Goal: Information Seeking & Learning: Check status

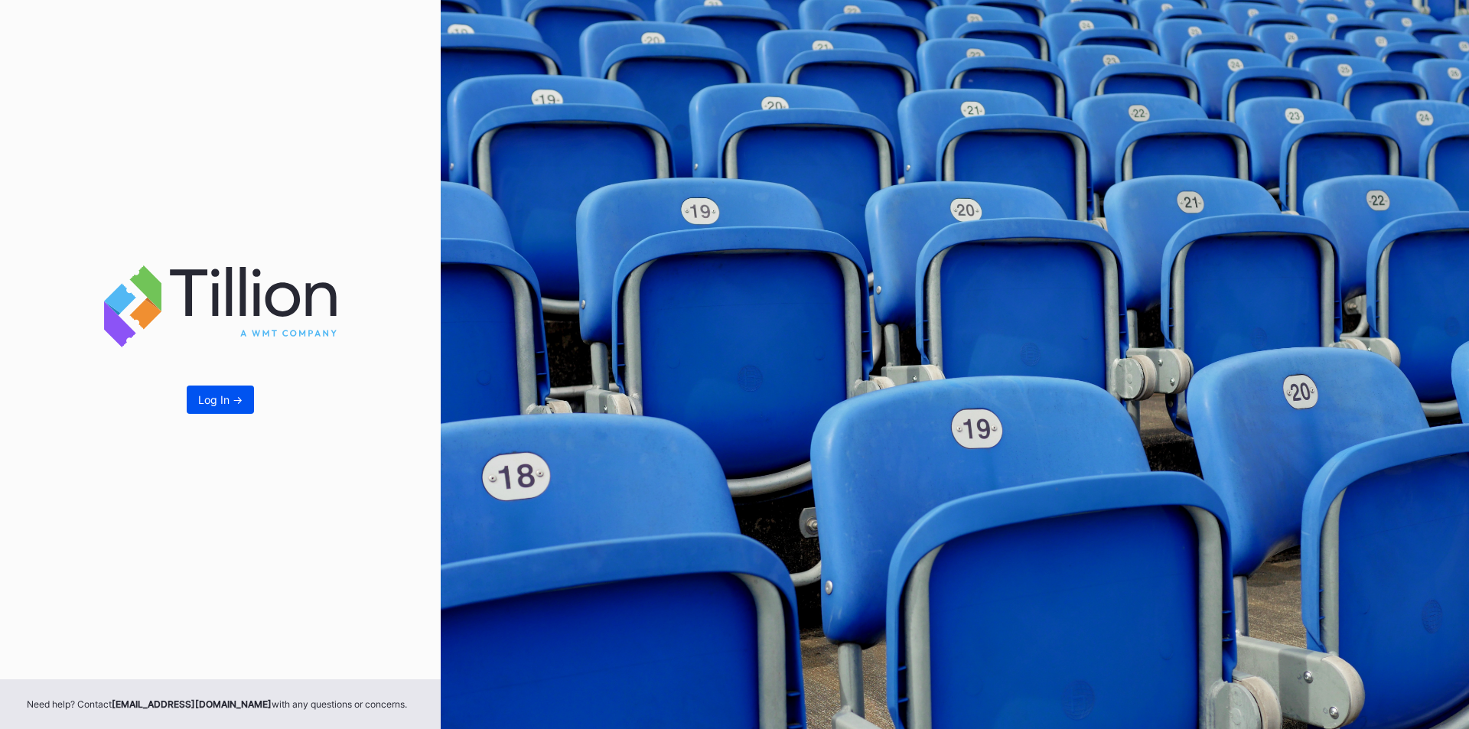
click at [229, 406] on div "Log In ->" at bounding box center [220, 399] width 44 height 13
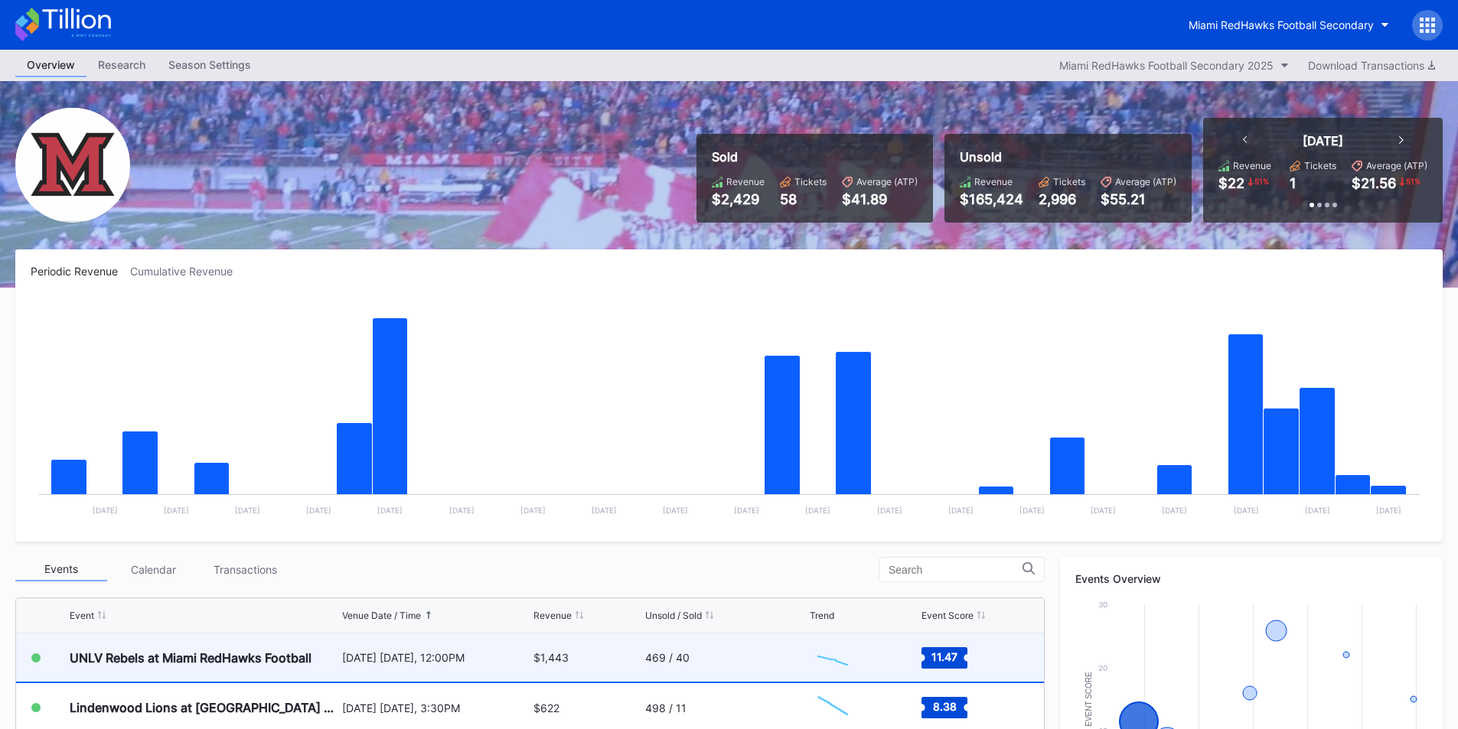
click at [648, 654] on div "469 / 40" at bounding box center [667, 657] width 44 height 13
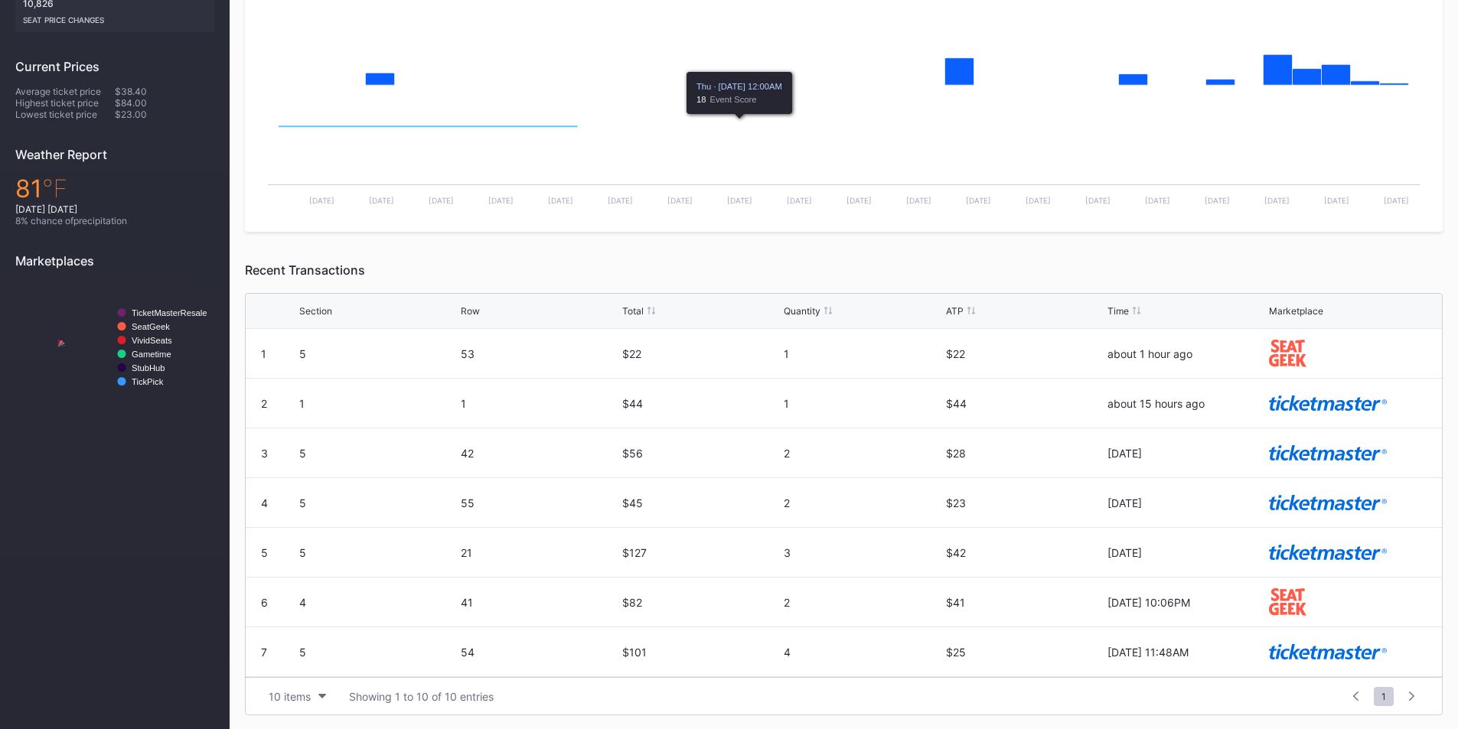
scroll to position [415, 0]
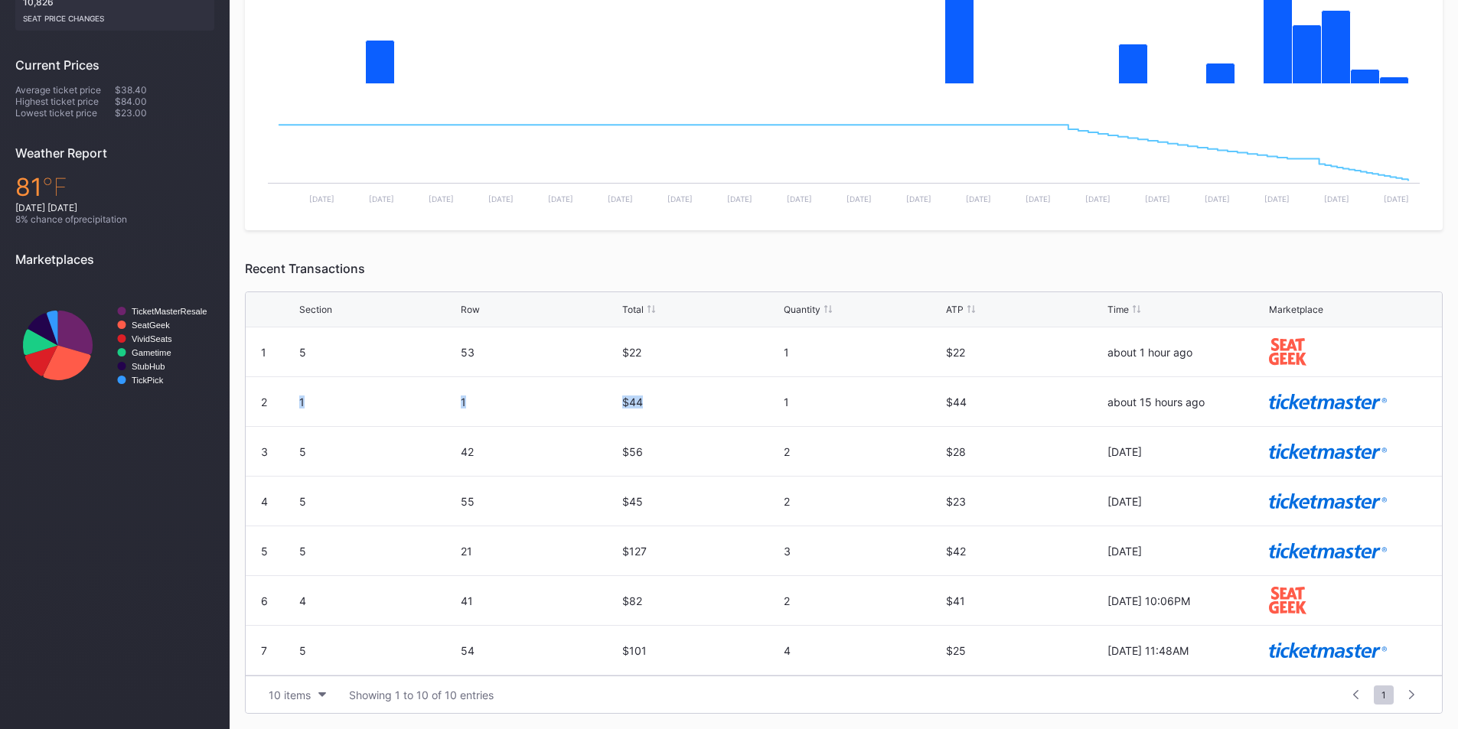
drag, startPoint x: 299, startPoint y: 403, endPoint x: 678, endPoint y: 412, distance: 378.9
click at [678, 412] on div "2 1 1 $44 1 $44 about 15 hours ago" at bounding box center [844, 402] width 1196 height 50
click at [680, 411] on div "$44" at bounding box center [701, 401] width 158 height 49
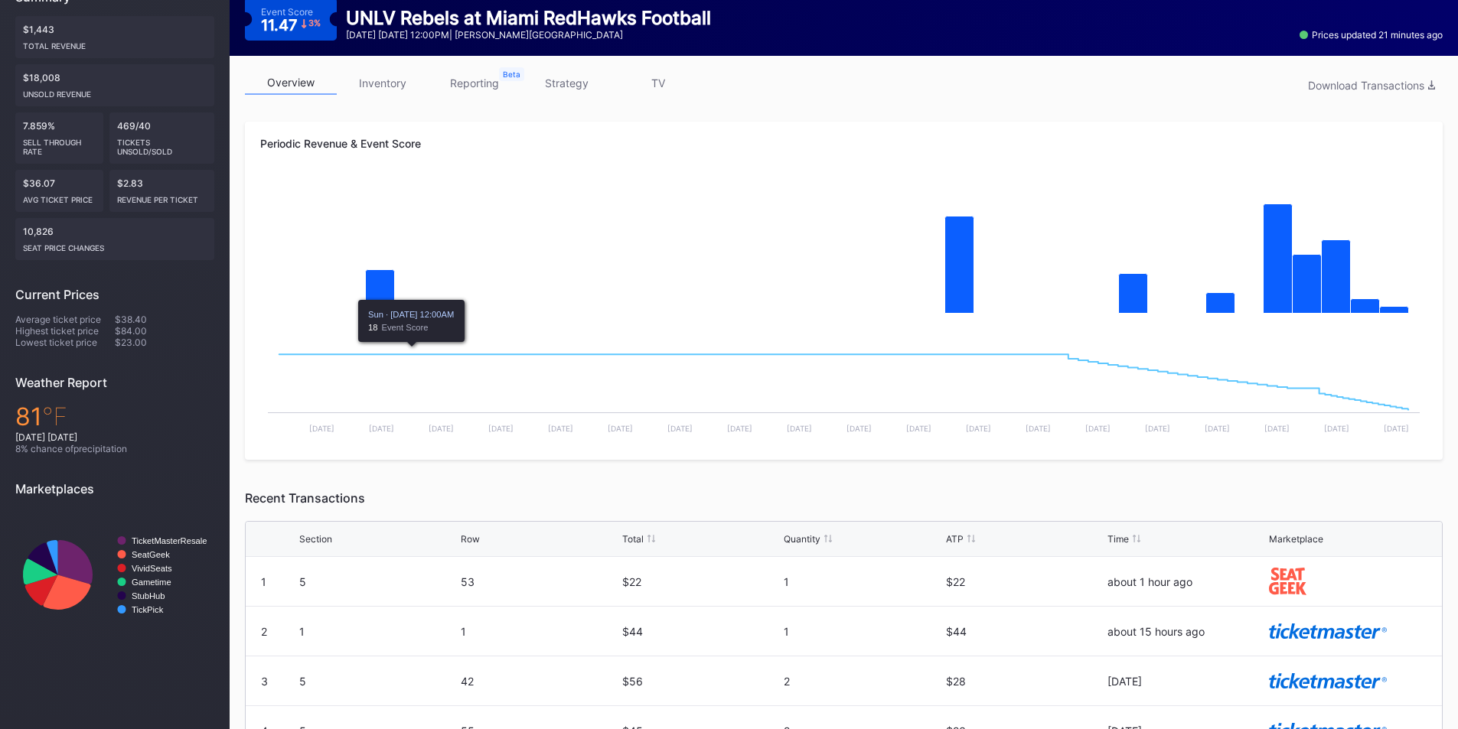
scroll to position [0, 0]
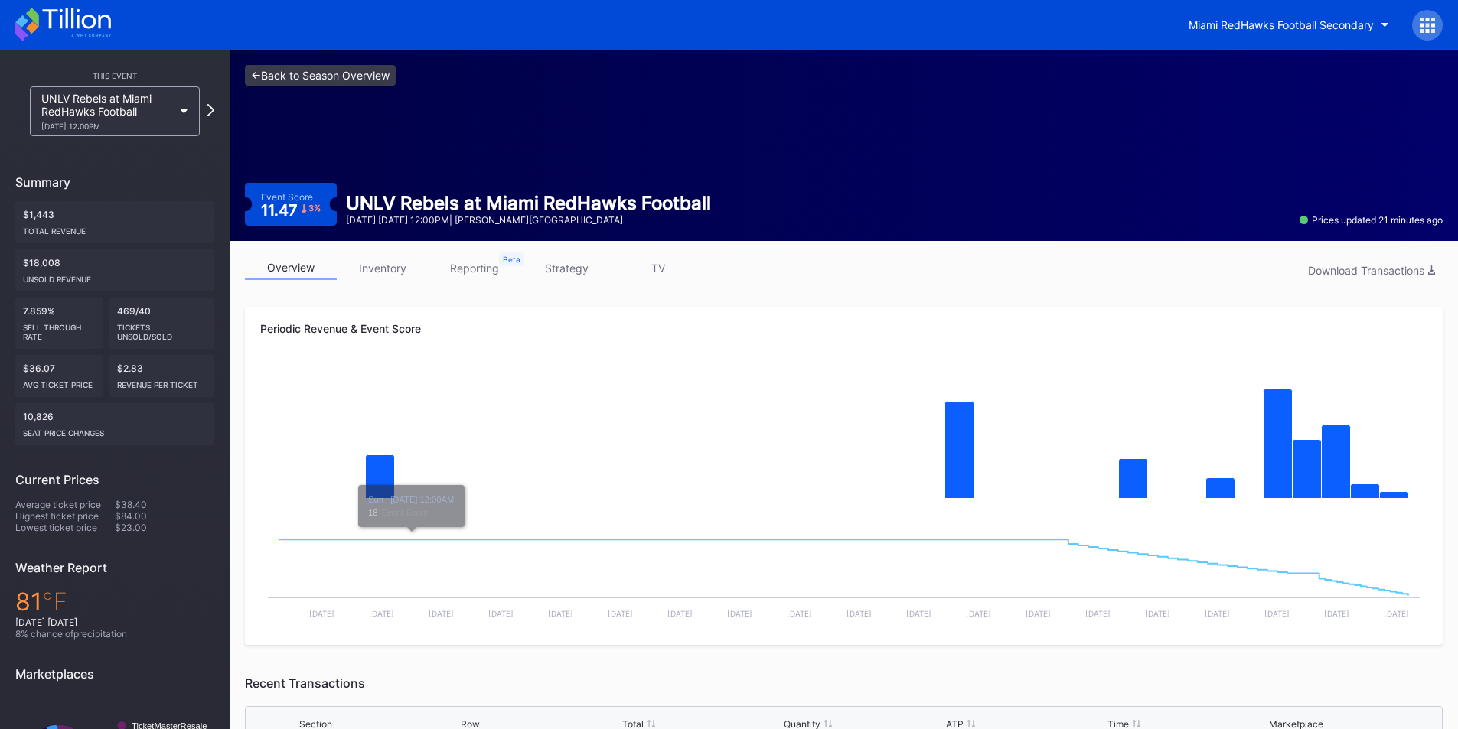
click at [317, 83] on link "<- Back to Season Overview" at bounding box center [320, 75] width 151 height 21
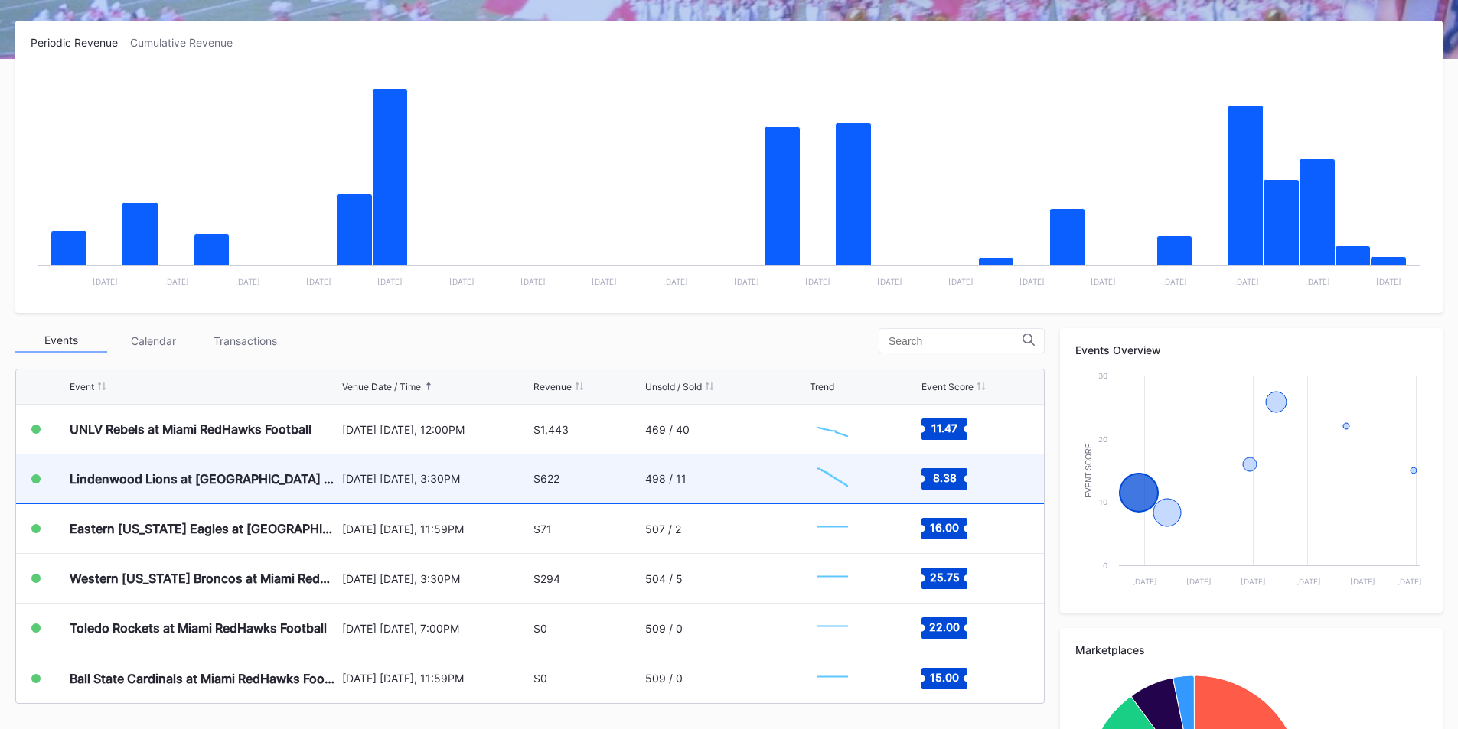
scroll to position [230, 0]
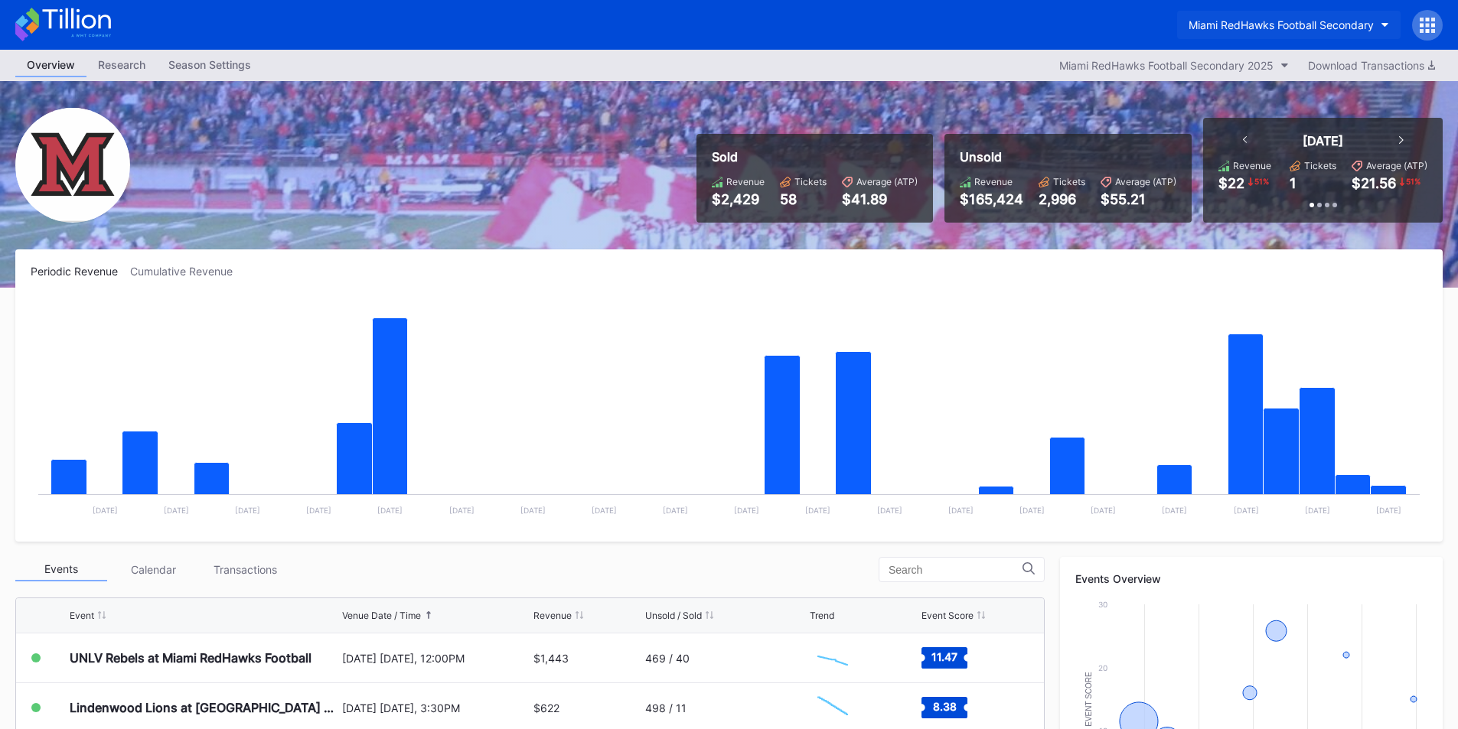
click at [1217, 31] on button "Miami RedHawks Football Secondary" at bounding box center [1288, 25] width 223 height 28
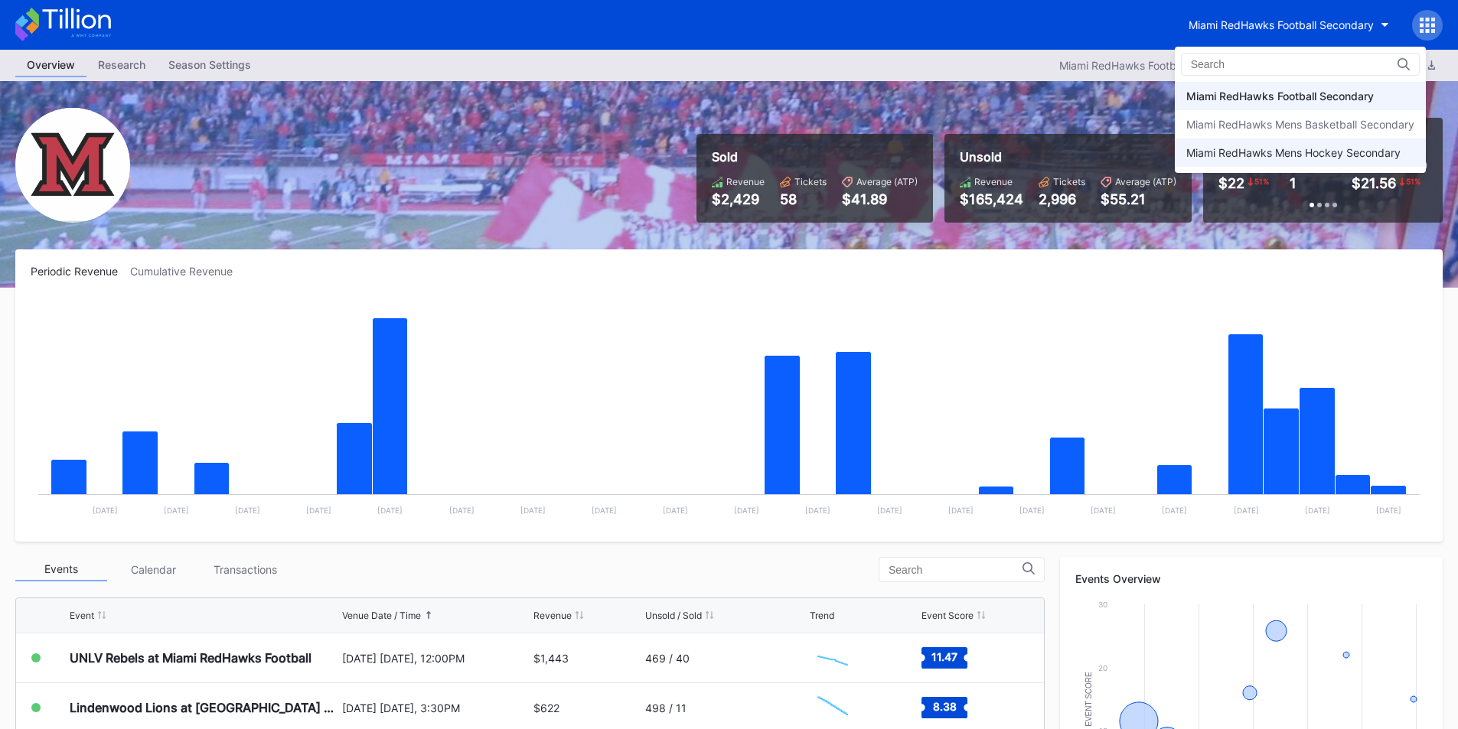
click at [1259, 142] on div "Miami RedHawks Mens Hockey Secondary" at bounding box center [1300, 153] width 251 height 28
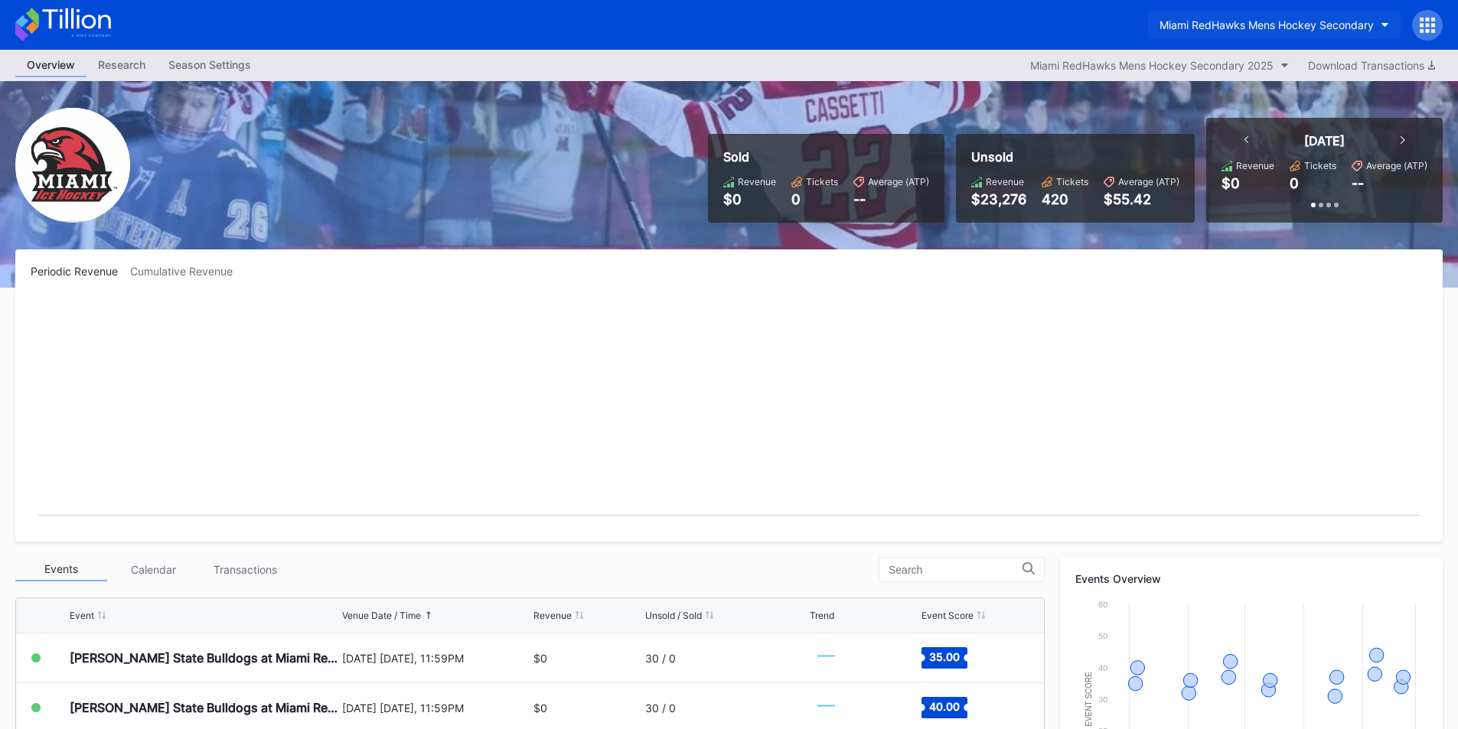
click at [1203, 11] on div "Miami RedHawks Mens Hockey Secondary" at bounding box center [729, 25] width 1458 height 50
click at [1206, 33] on button "Miami RedHawks Mens Hockey Secondary" at bounding box center [1274, 25] width 253 height 28
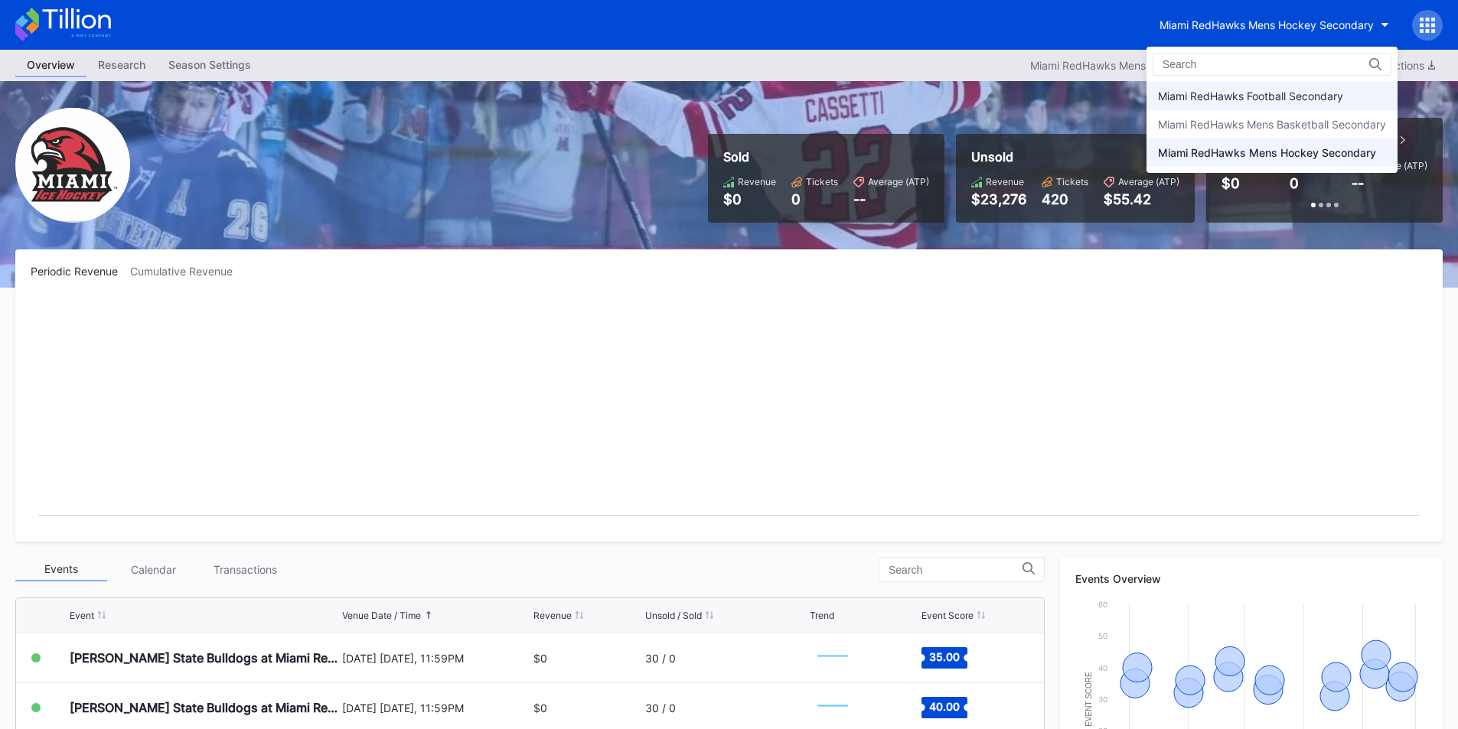
click at [1221, 86] on div "Miami RedHawks Football Secondary" at bounding box center [1271, 96] width 251 height 28
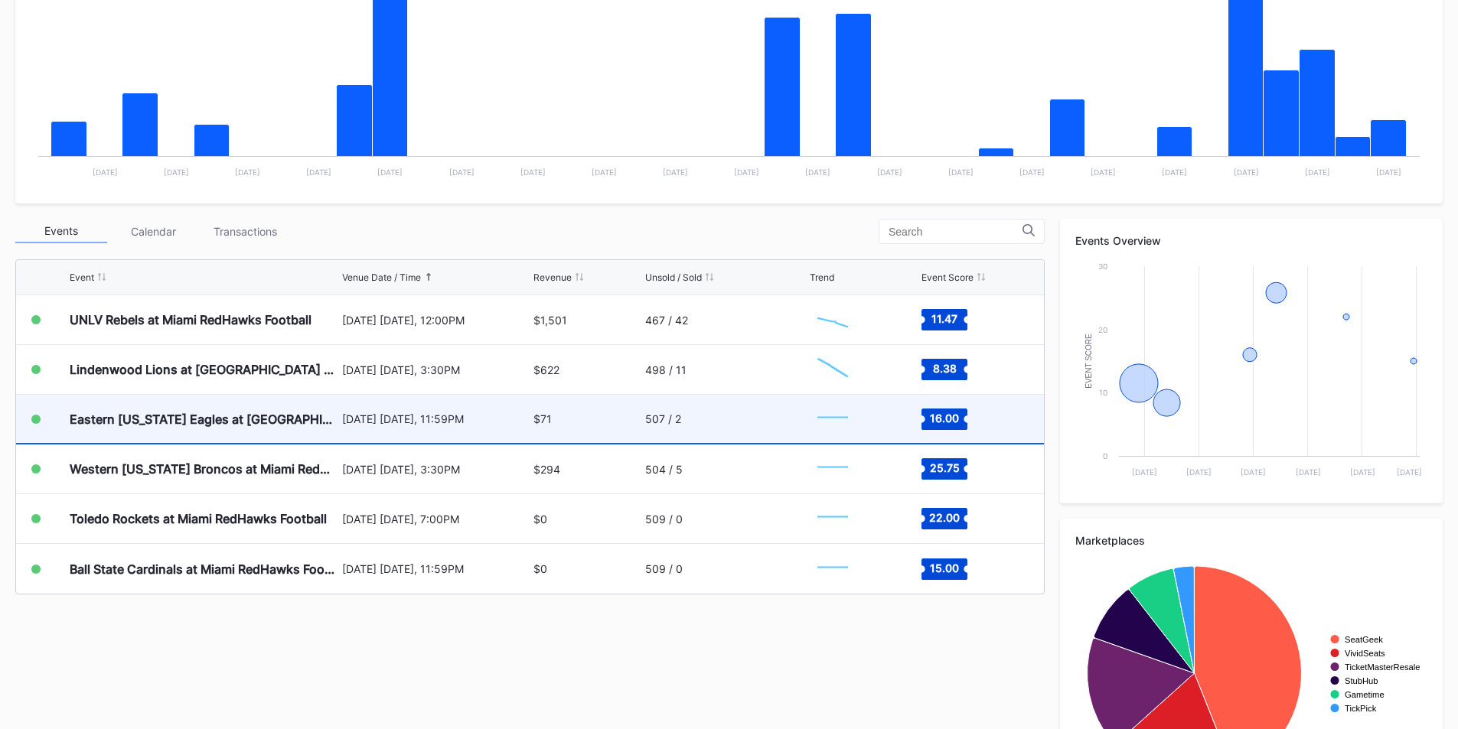
scroll to position [383, 0]
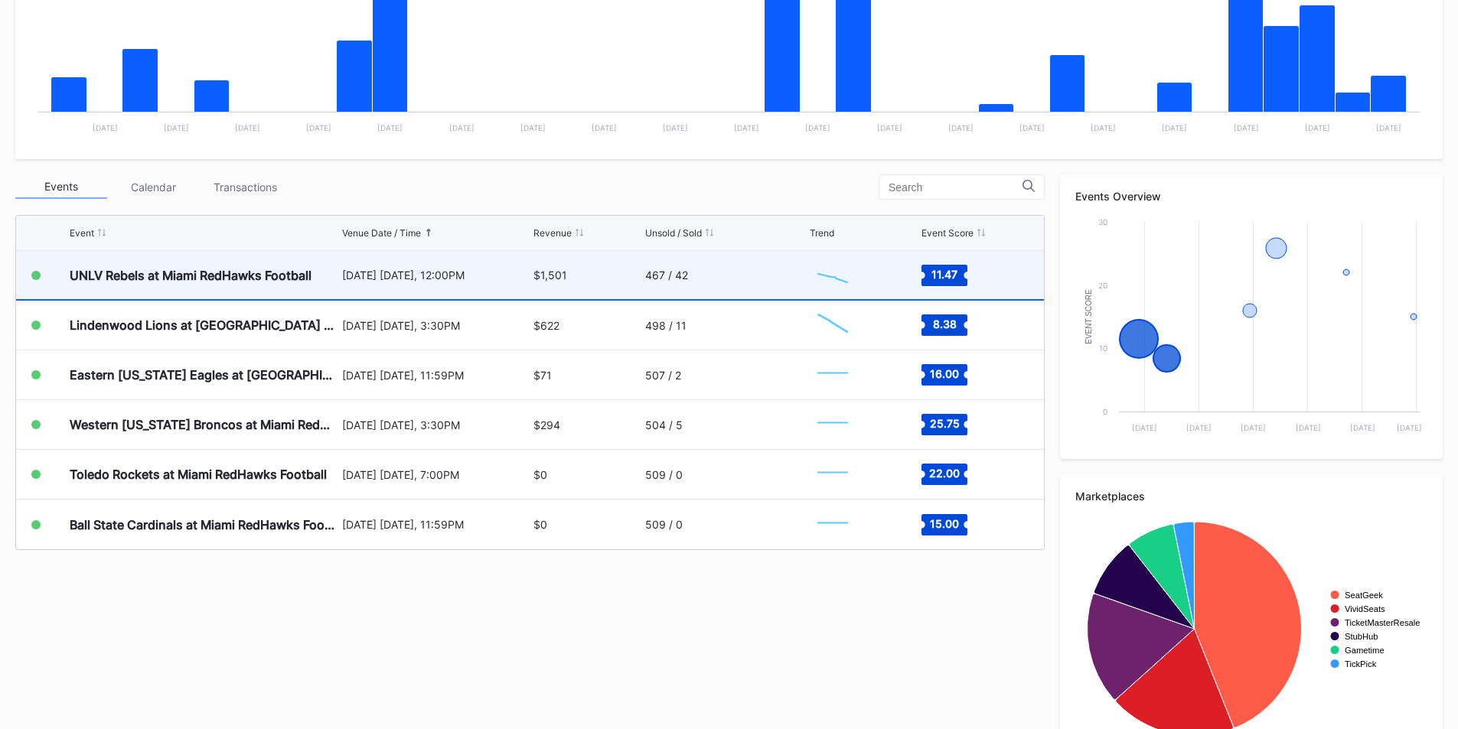
click at [663, 278] on div "467 / 42" at bounding box center [666, 275] width 43 height 13
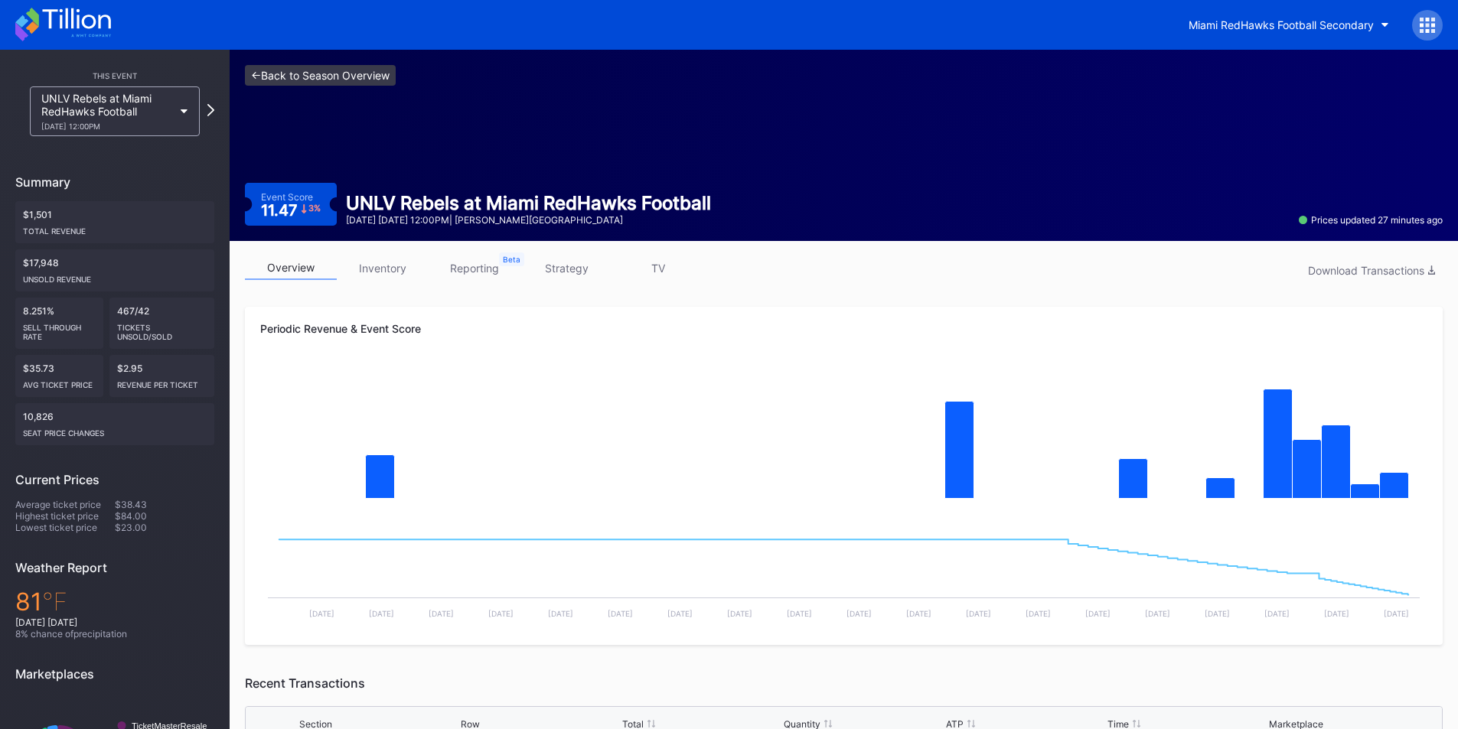
click at [256, 81] on link "<- Back to Season Overview" at bounding box center [320, 75] width 151 height 21
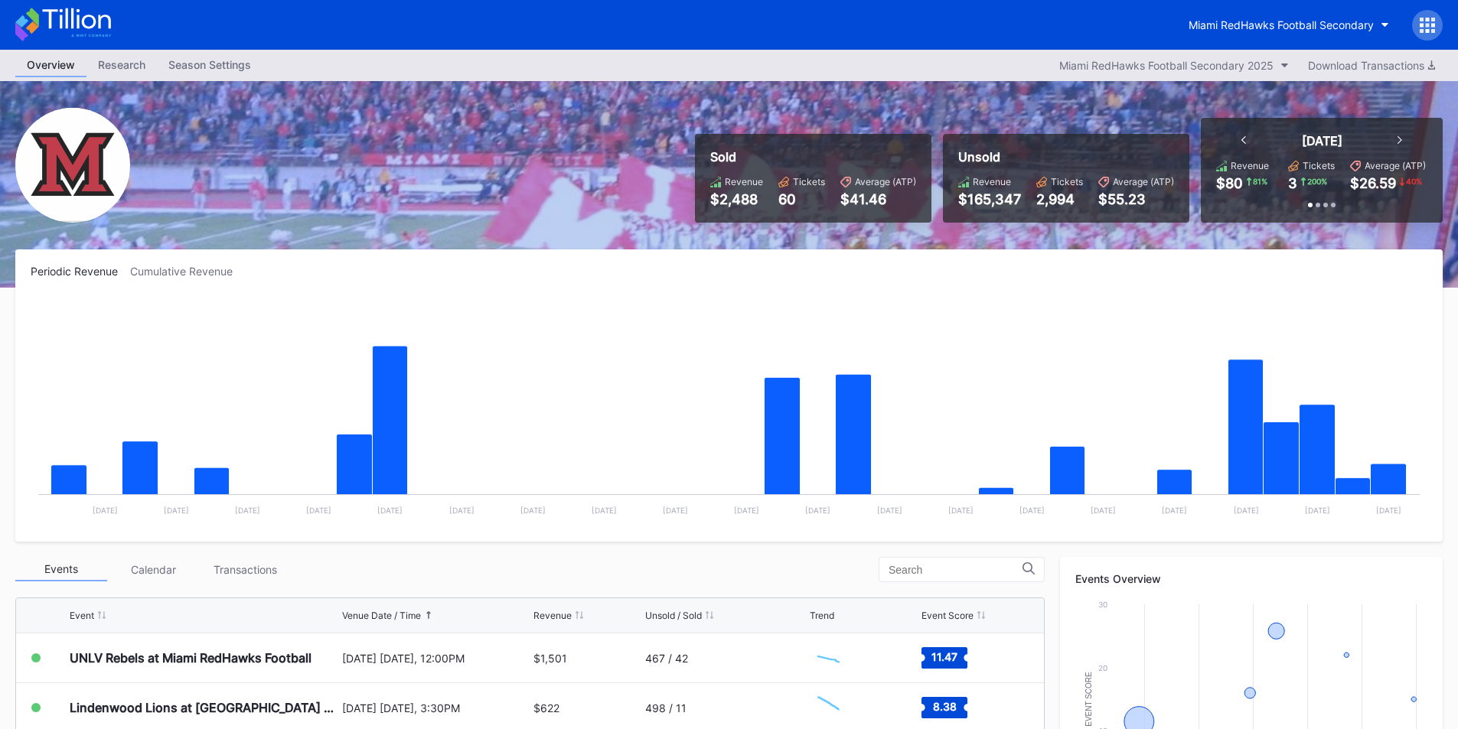
click at [814, 51] on div "Overview Research Season Settings Miami RedHawks Football Secondary 2025 Downlo…" at bounding box center [729, 65] width 1458 height 31
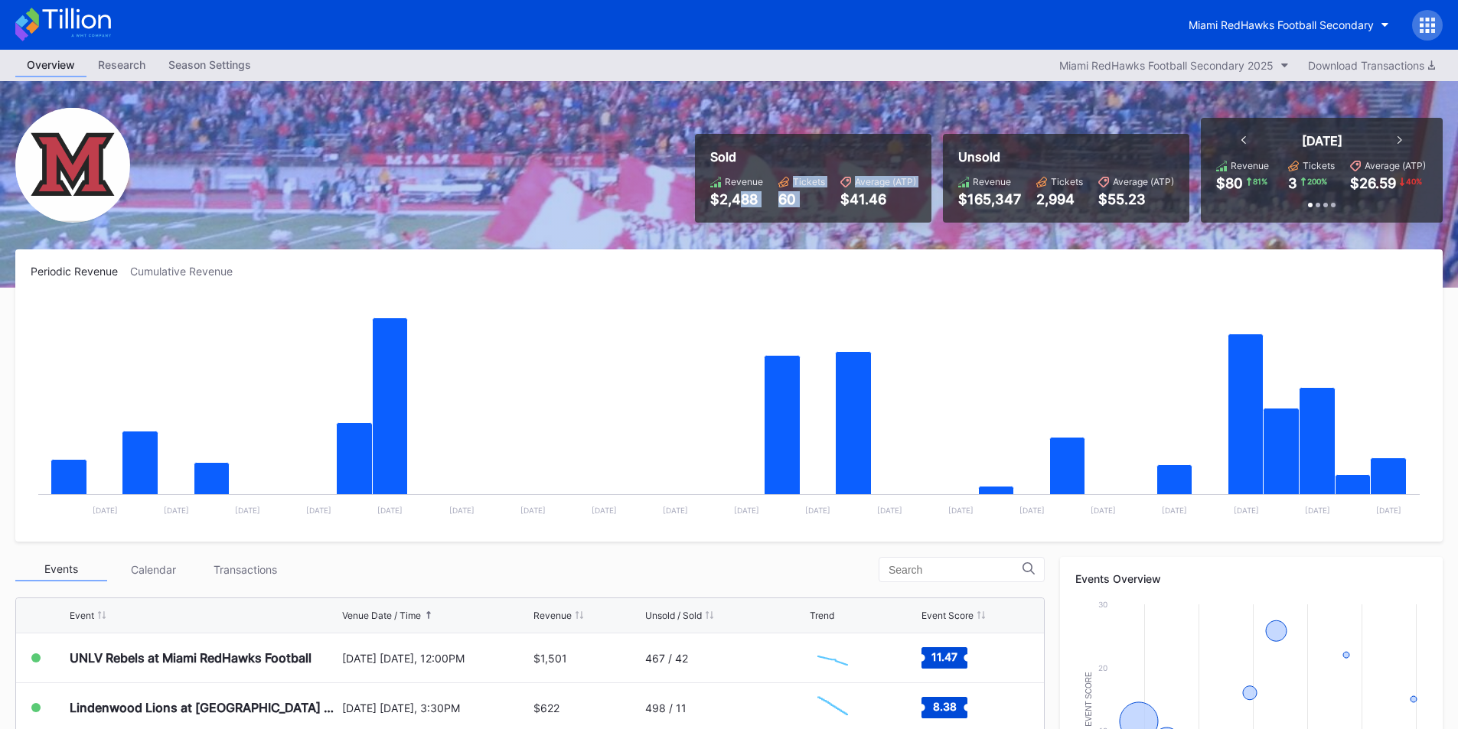
drag, startPoint x: 758, startPoint y: 195, endPoint x: 844, endPoint y: 195, distance: 85.7
click at [844, 195] on div "Revenue $2,488 Tickets 60 Average (ATP) $41.46" at bounding box center [813, 191] width 206 height 31
click at [879, 195] on div "$41.46" at bounding box center [878, 199] width 76 height 16
drag, startPoint x: 898, startPoint y: 197, endPoint x: 666, endPoint y: 130, distance: 242.2
click at [666, 130] on div "Sold Revenue $2,488 Tickets 60 Average (ATP) $41.46 Unsold Revenue $165,198 Tic…" at bounding box center [729, 184] width 1458 height 207
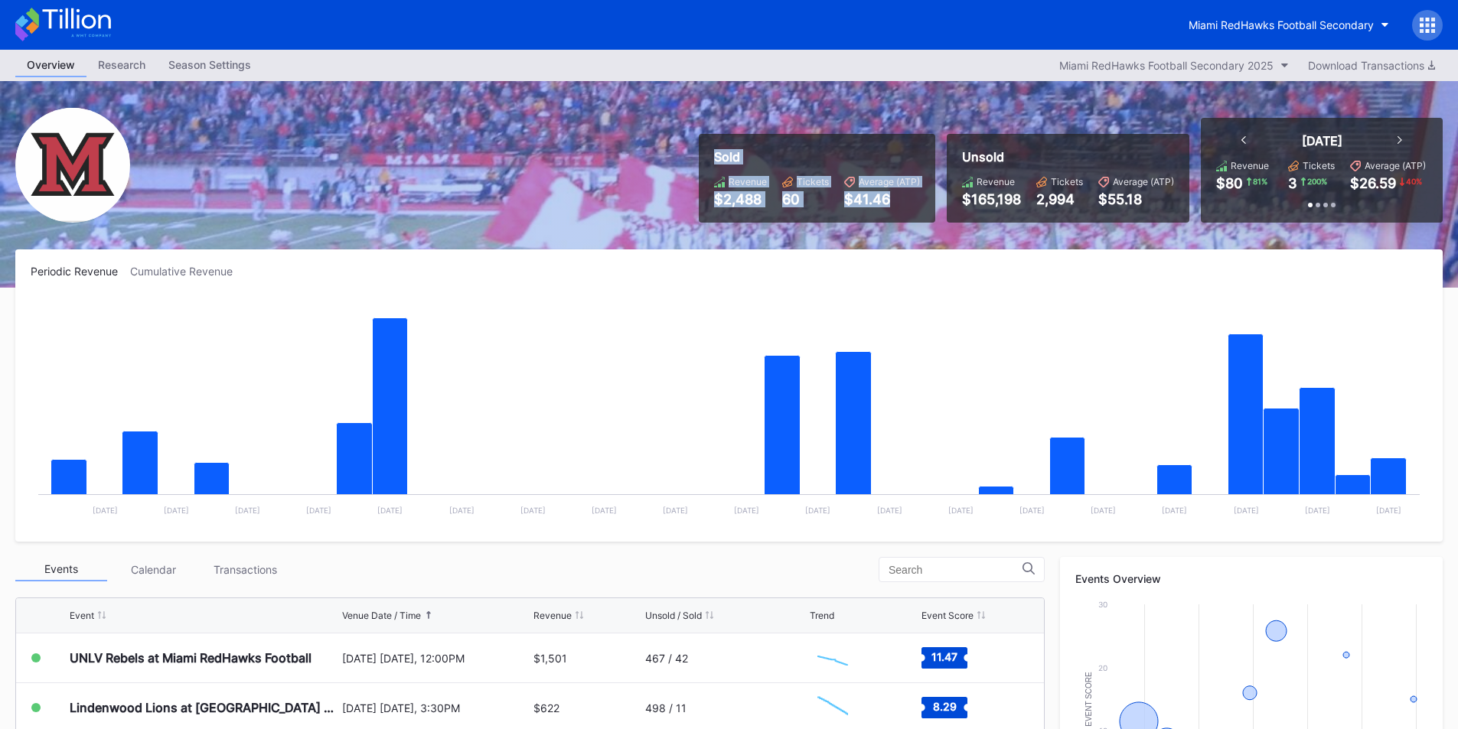
click at [682, 142] on div "Sold Revenue $2,488 Tickets 60 Average (ATP) $41.46 Unsold Revenue $165,198 Tic…" at bounding box center [729, 184] width 1458 height 207
